Goal: Task Accomplishment & Management: Use online tool/utility

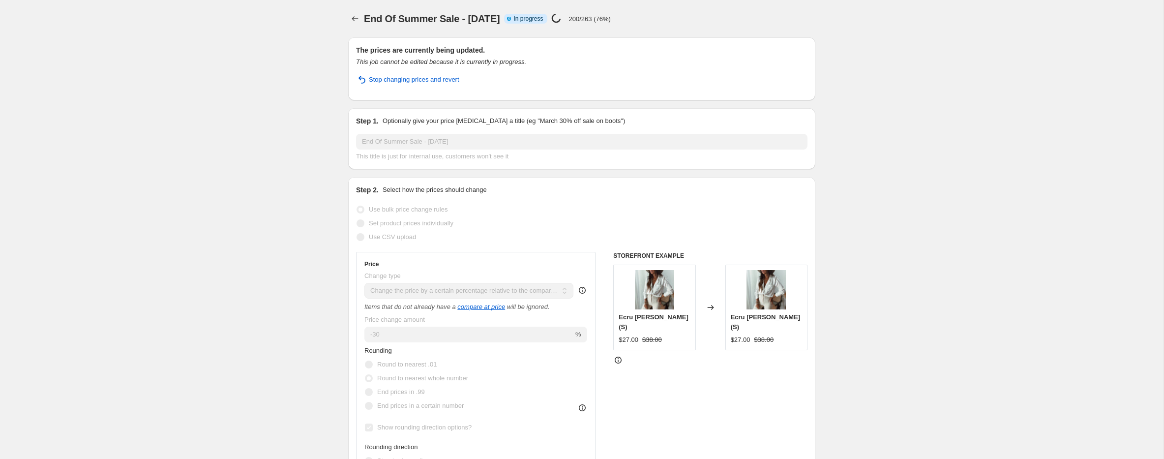
select select "pcap"
select select "no_change"
select select "collection"
select select "product_type"
select select "not_equal"
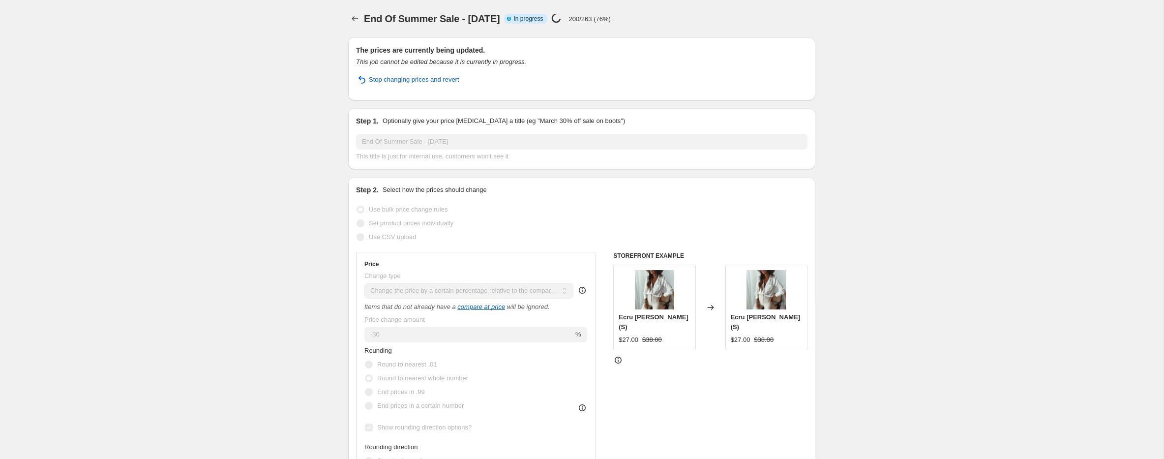
select select "product_type"
select select "not_equal"
select select "product_status"
